Goal: Task Accomplishment & Management: Use online tool/utility

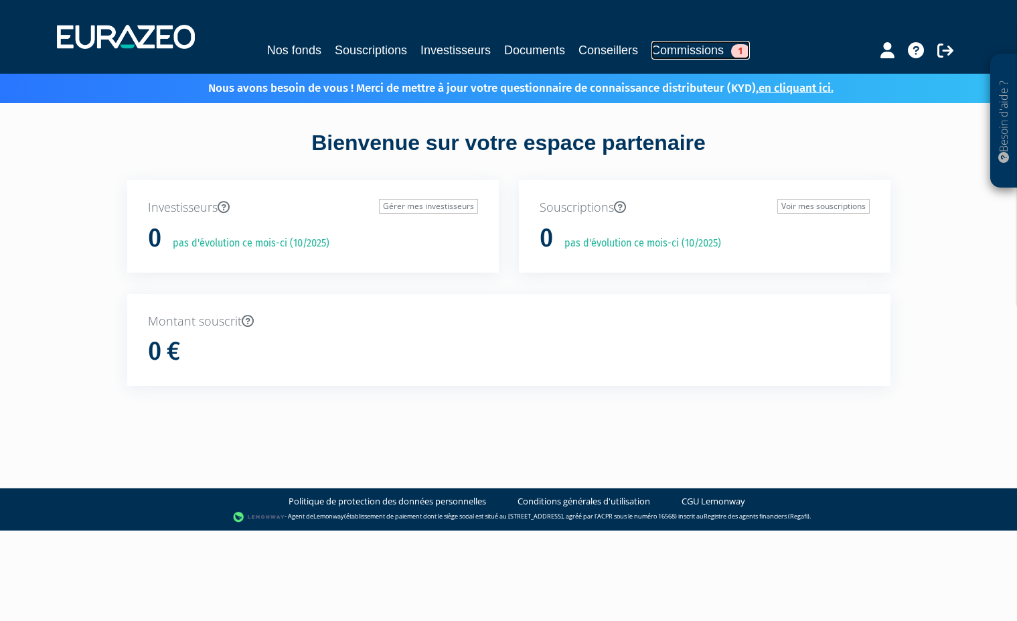
click at [750, 50] on span "1" at bounding box center [740, 51] width 19 height 14
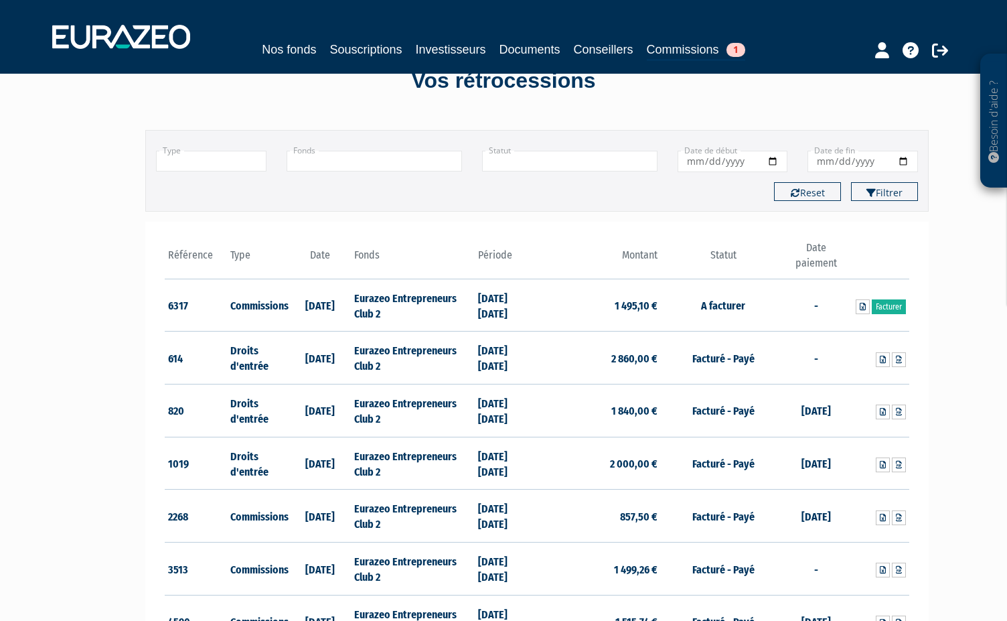
scroll to position [77, 0]
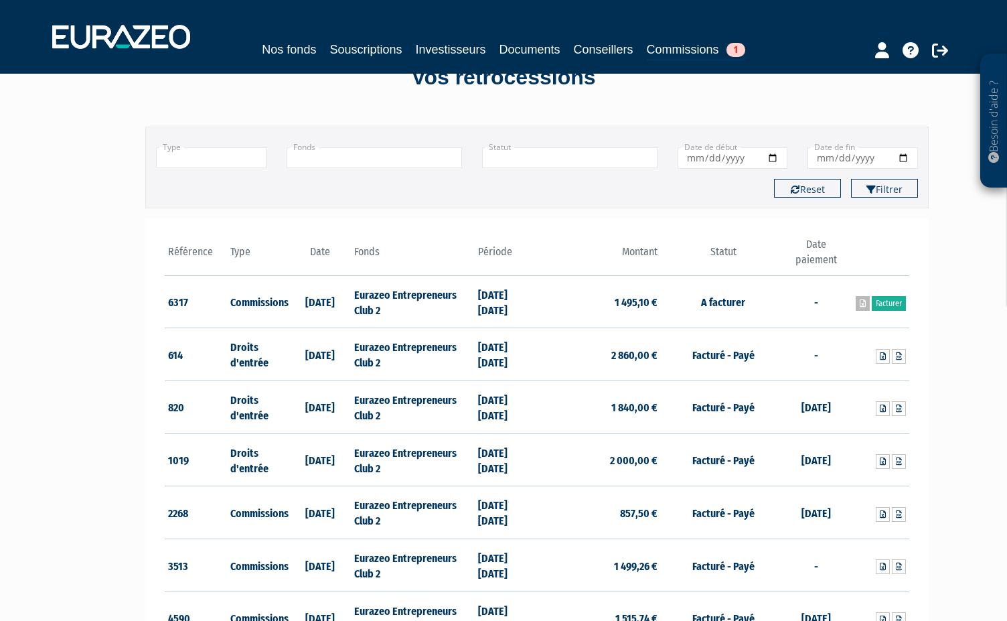
click at [862, 304] on icon at bounding box center [863, 303] width 6 height 8
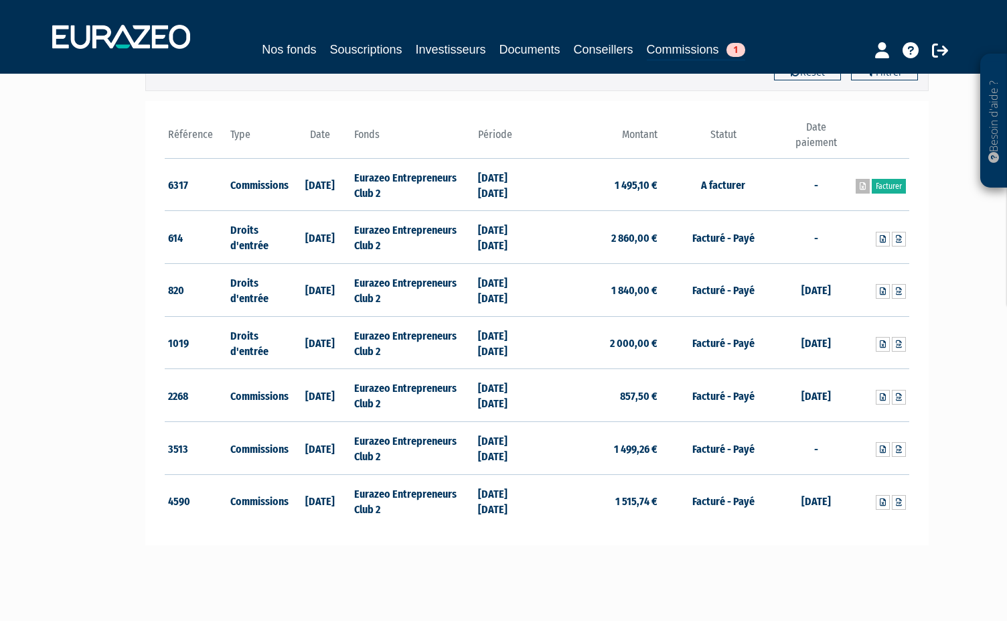
scroll to position [155, 0]
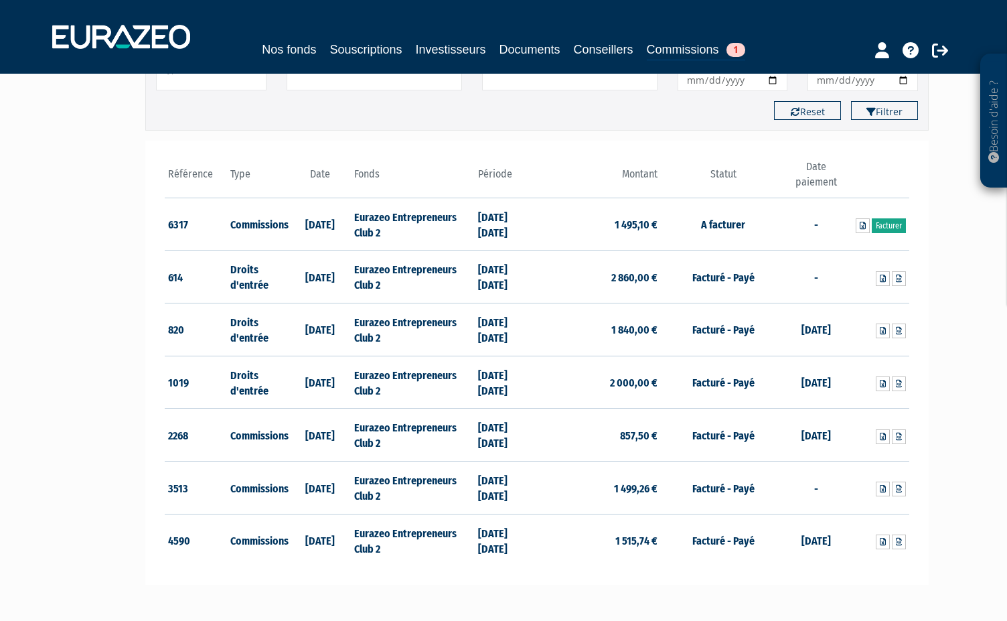
click at [891, 224] on link "Facturer" at bounding box center [889, 225] width 34 height 15
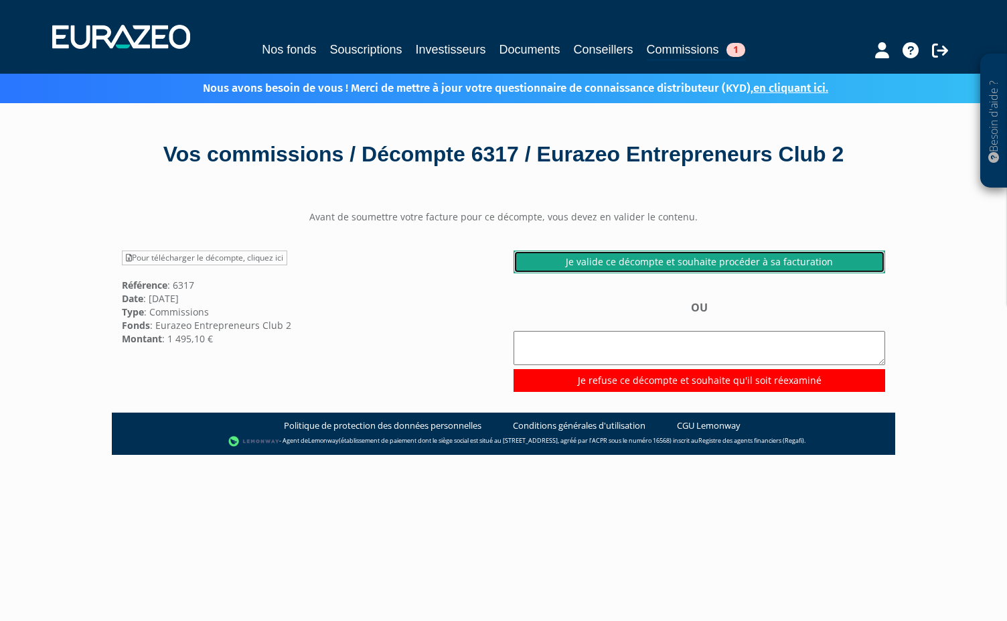
click at [716, 269] on link "Je valide ce décompte et souhaite procéder à sa facturation" at bounding box center [699, 261] width 372 height 23
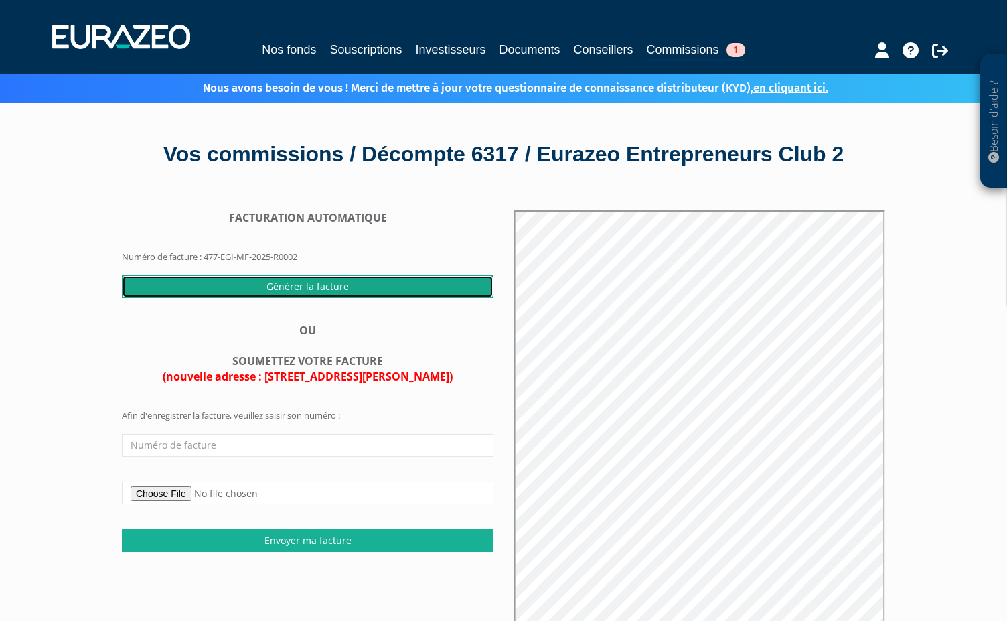
click at [347, 283] on input "Générer la facture" at bounding box center [308, 286] width 372 height 23
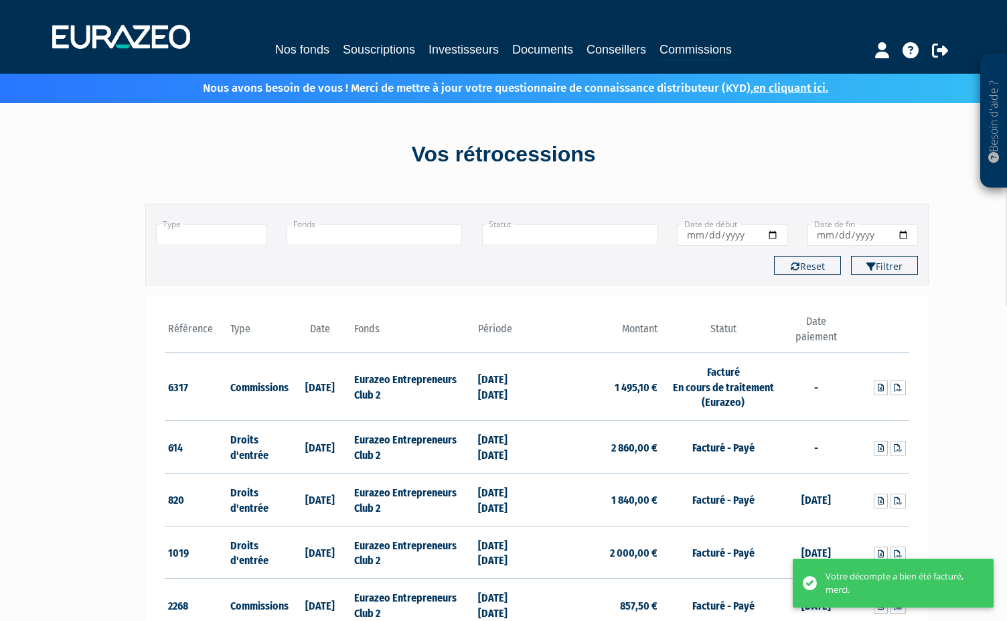
click at [347, 284] on div "Type Droits d'entrée Commissions + Fonds Eurazeo Entrepreneurs Club 2 + En atte…" at bounding box center [536, 245] width 783 height 82
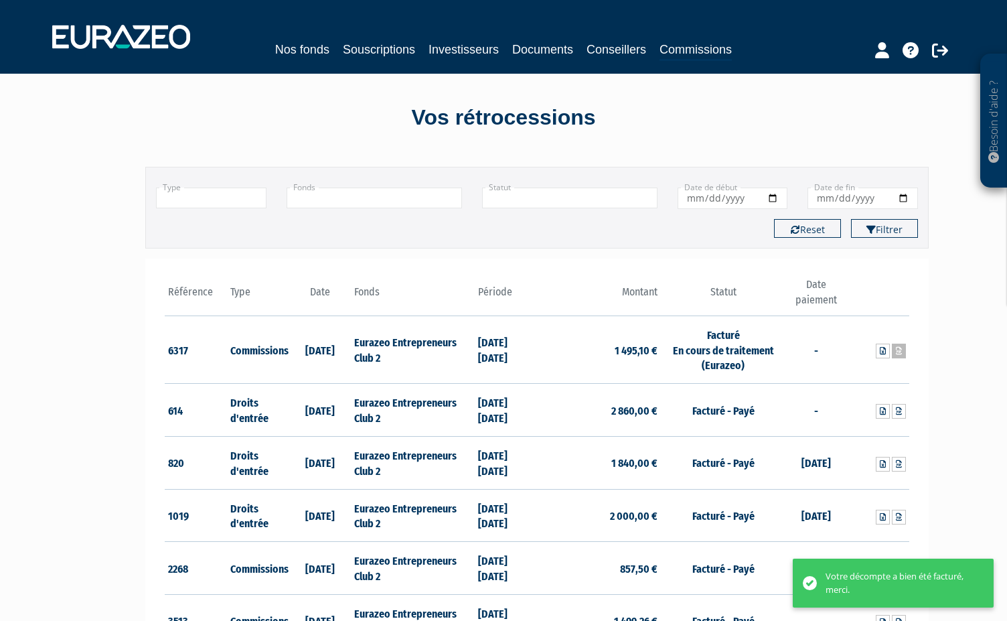
click at [898, 349] on icon at bounding box center [899, 351] width 6 height 8
